Goal: Information Seeking & Learning: Learn about a topic

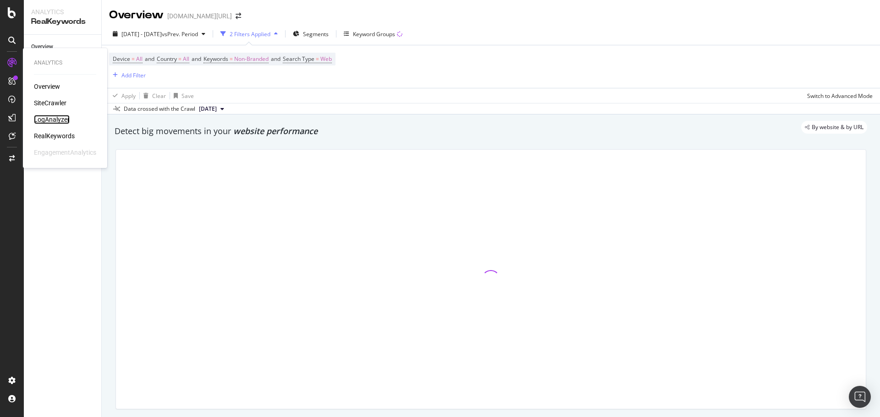
click at [42, 120] on div "LogAnalyzer" at bounding box center [52, 119] width 36 height 9
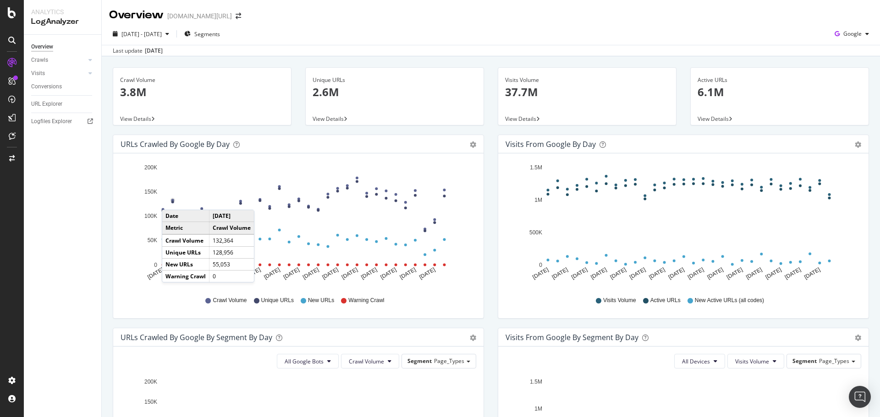
scroll to position [2, 0]
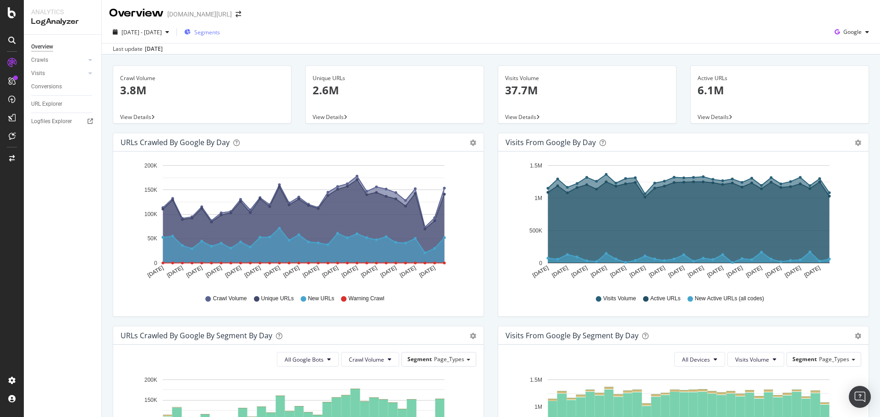
click at [220, 37] on div "Segments" at bounding box center [202, 32] width 36 height 14
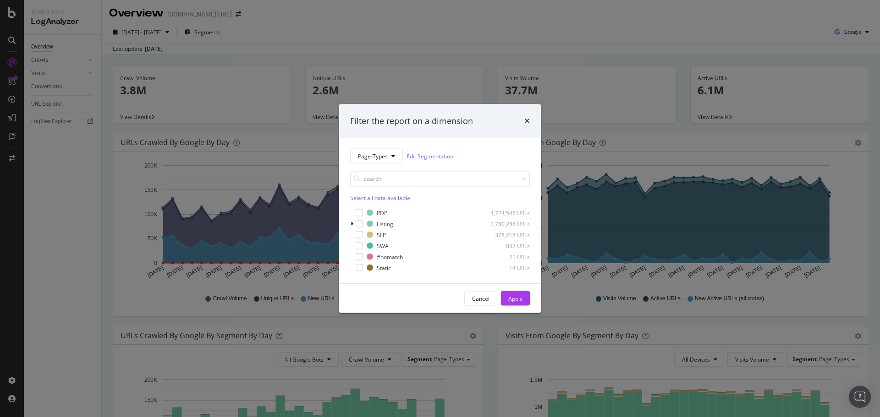
drag, startPoint x: 339, startPoint y: 43, endPoint x: 294, endPoint y: 43, distance: 44.4
click at [338, 43] on div "Filter the report on a dimension Page-Types Edit Segmentation Select all data a…" at bounding box center [440, 208] width 880 height 417
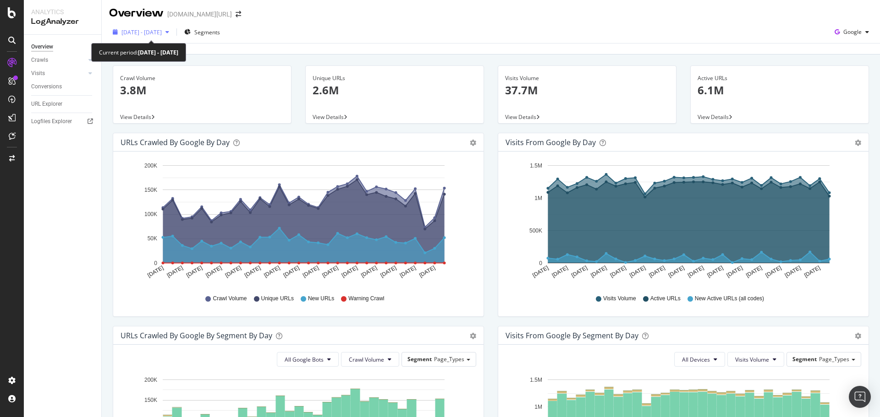
click at [148, 32] on span "[DATE] - [DATE]" at bounding box center [141, 32] width 40 height 8
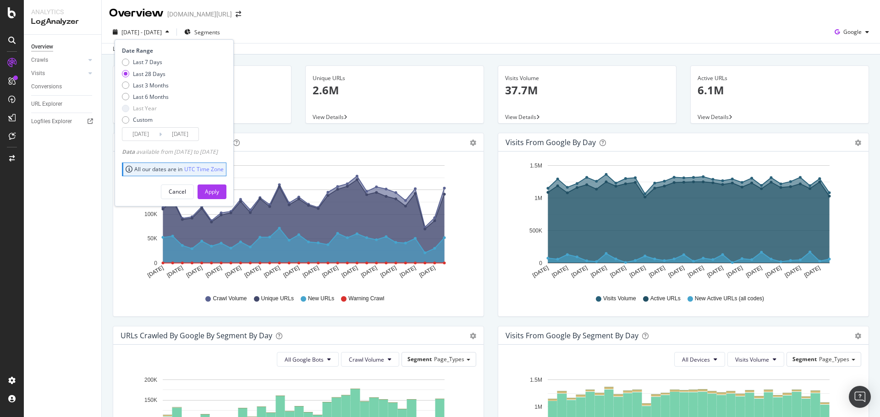
click at [163, 80] on div "Last 7 Days Last 28 Days Last 3 Months Last 6 Months Last Year Custom" at bounding box center [145, 92] width 47 height 69
click at [163, 83] on div "Last 3 Months" at bounding box center [151, 86] width 36 height 8
type input "[DATE]"
click at [219, 196] on div "Apply" at bounding box center [212, 192] width 14 height 8
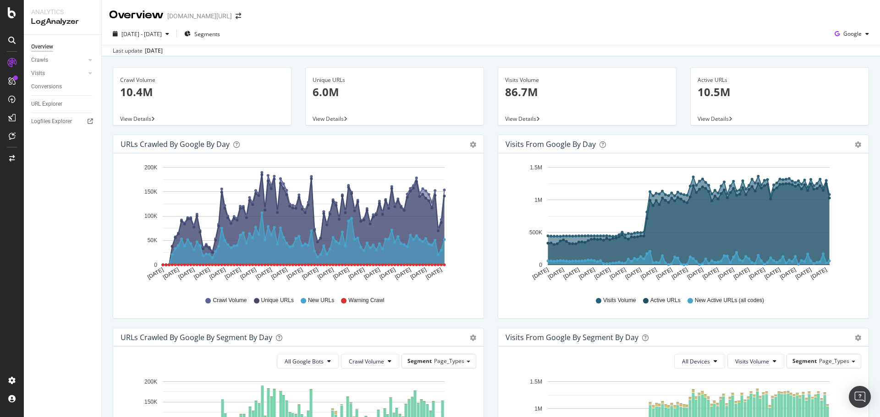
click at [835, 41] on div "[DATE] - [DATE] Segments Google" at bounding box center [491, 36] width 778 height 18
click at [844, 35] on span "Google" at bounding box center [852, 34] width 18 height 8
click at [842, 88] on span "OpenAI" at bounding box center [852, 86] width 34 height 8
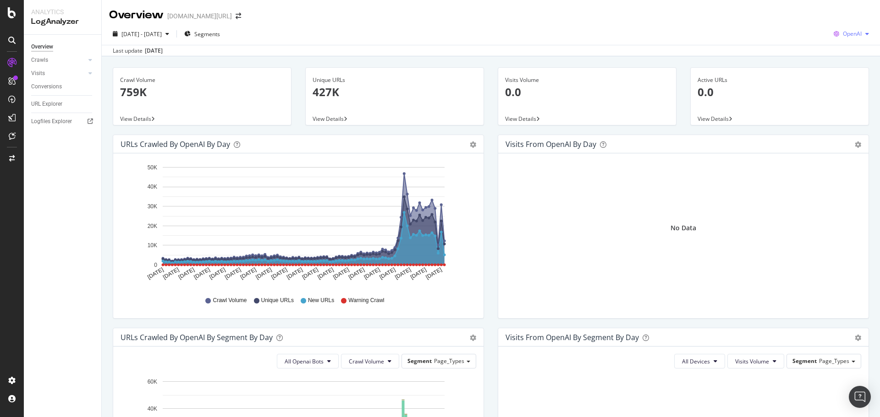
click at [842, 32] on span "OpenAI" at bounding box center [851, 34] width 19 height 8
click at [842, 104] on span "Other AI Bots" at bounding box center [851, 103] width 34 height 8
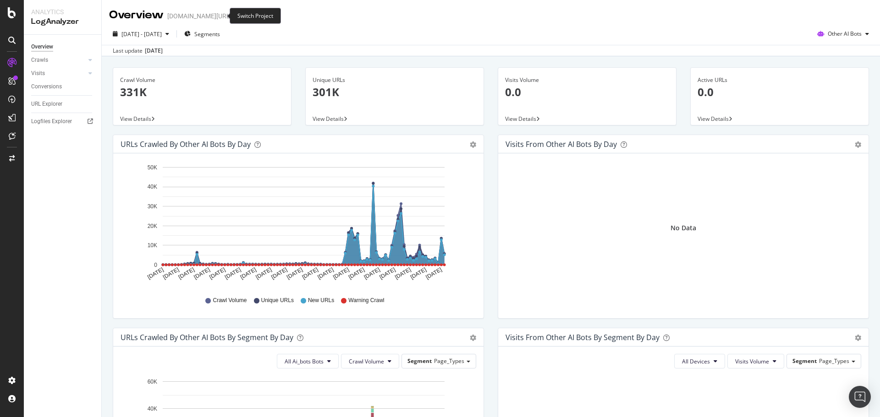
click at [232, 14] on span at bounding box center [238, 16] width 13 height 6
click at [223, 12] on div "Overview [DOMAIN_NAME][URL]" at bounding box center [179, 15] width 141 height 16
click at [235, 14] on icon "arrow-right-arrow-left" at bounding box center [237, 16] width 5 height 6
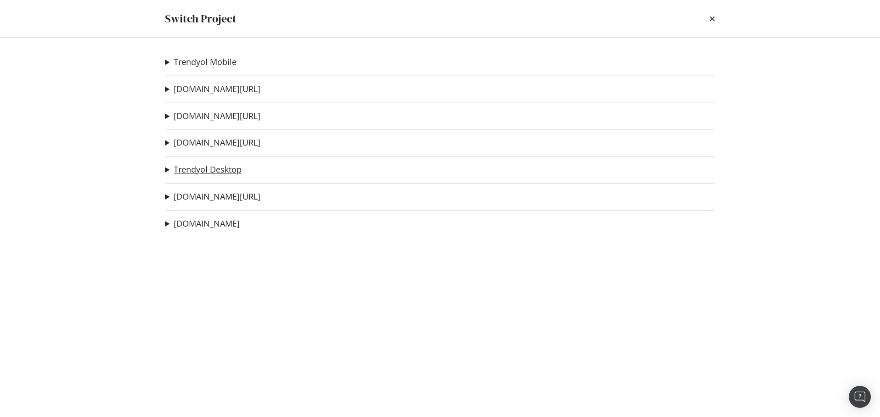
click at [219, 173] on link "Trendyol Desktop" at bounding box center [208, 170] width 68 height 10
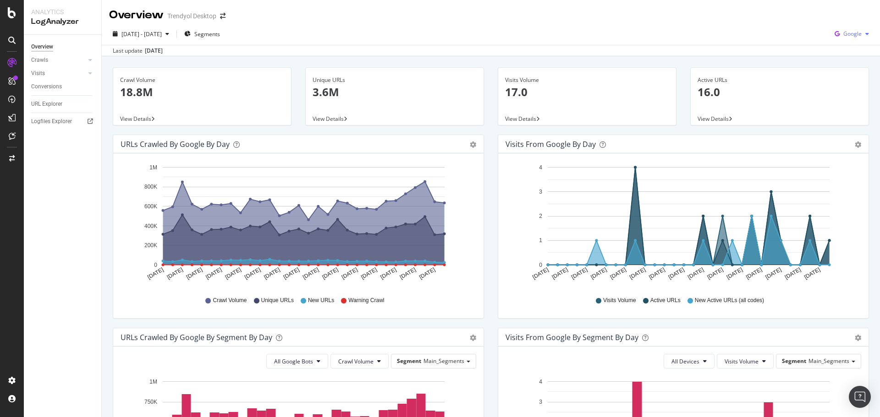
click at [847, 30] on span "Google" at bounding box center [852, 34] width 18 height 8
click at [846, 91] on div "OpenAI" at bounding box center [844, 85] width 63 height 13
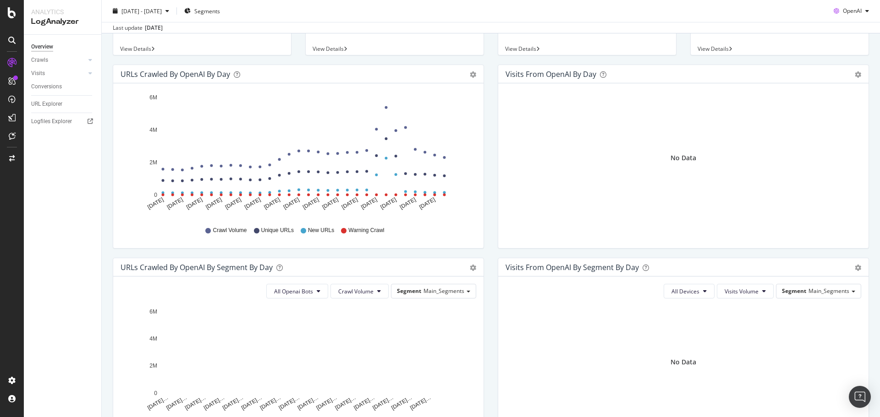
scroll to position [202, 0]
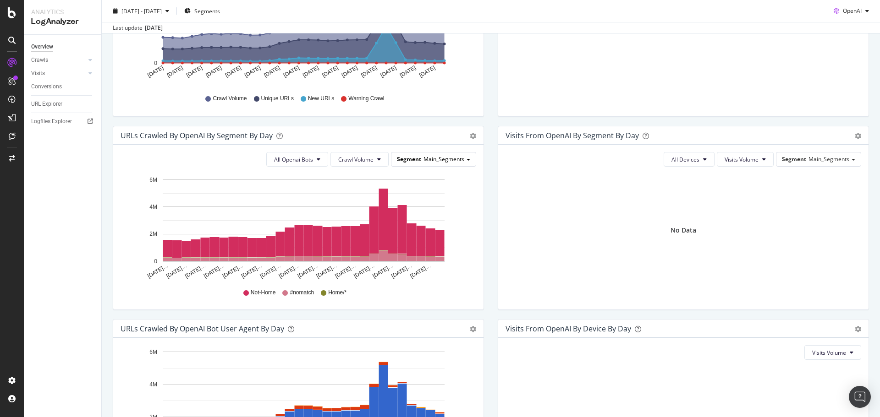
click at [411, 162] on span "Segment" at bounding box center [409, 159] width 24 height 8
click at [435, 185] on div "Page_Types" at bounding box center [434, 185] width 73 height 12
